Goal: Check status

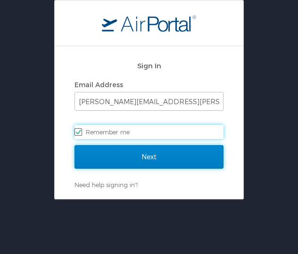
click at [129, 156] on input "Next" at bounding box center [148, 157] width 149 height 24
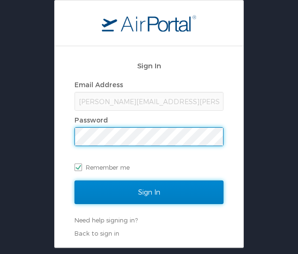
click at [146, 191] on input "Sign In" at bounding box center [148, 192] width 149 height 24
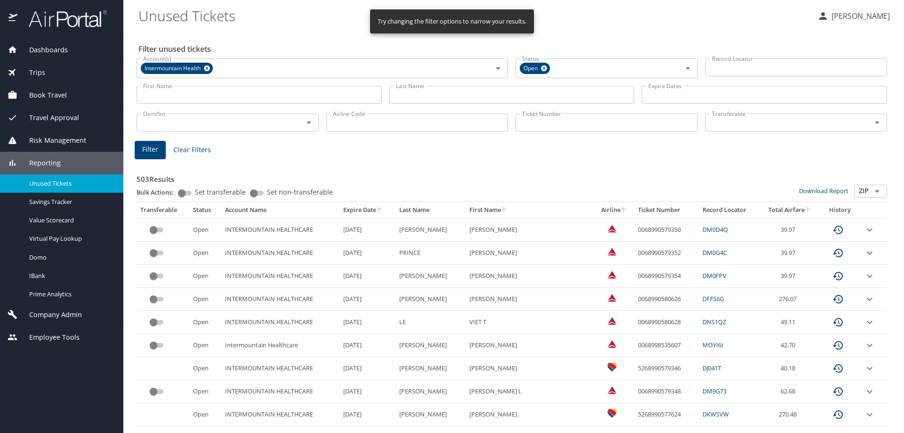
click at [215, 97] on input "First Name" at bounding box center [259, 95] width 245 height 18
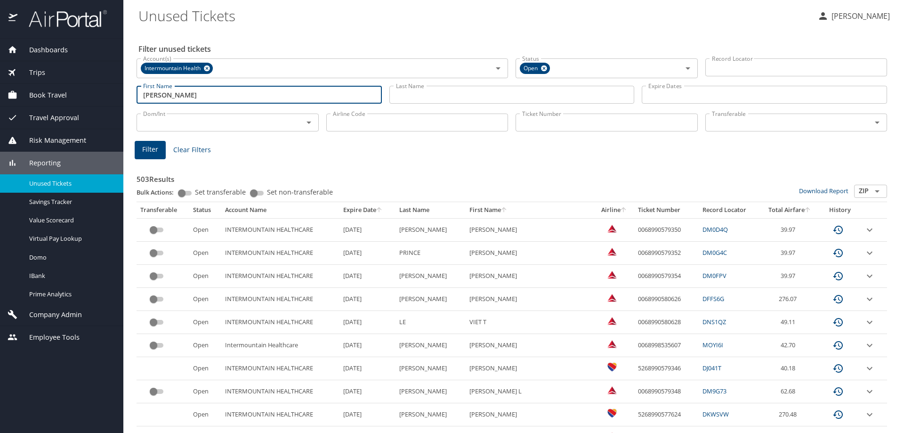
type input "[PERSON_NAME]"
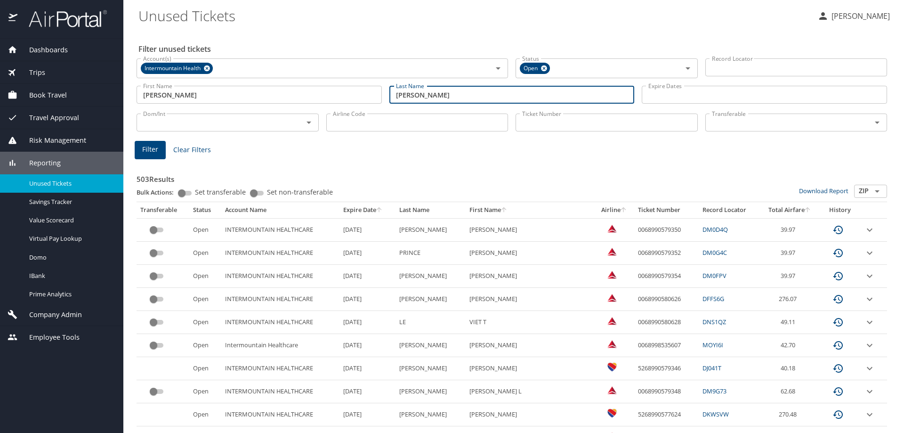
type input "[PERSON_NAME]"
click at [154, 146] on span "Filter" at bounding box center [150, 150] width 16 height 12
